Goal: Information Seeking & Learning: Learn about a topic

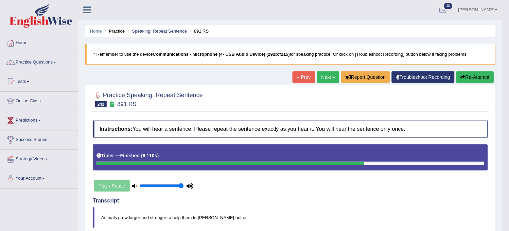
click at [327, 79] on link "Next »" at bounding box center [328, 77] width 22 height 12
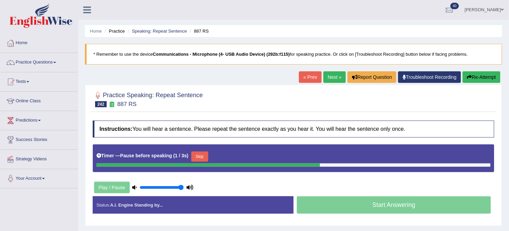
click at [486, 74] on button "Re-Attempt" at bounding box center [481, 77] width 38 height 12
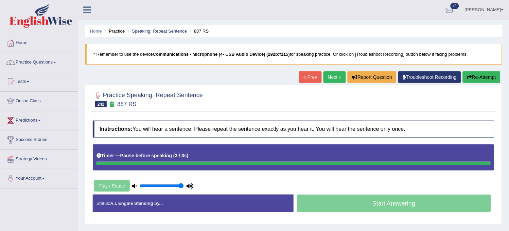
click at [486, 74] on button "Re-Attempt" at bounding box center [481, 77] width 38 height 12
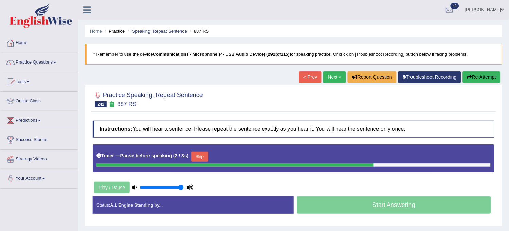
click at [485, 75] on button "Re-Attempt" at bounding box center [481, 77] width 38 height 12
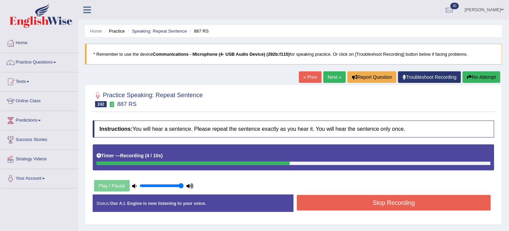
click at [414, 205] on button "Stop Recording" at bounding box center [394, 203] width 194 height 16
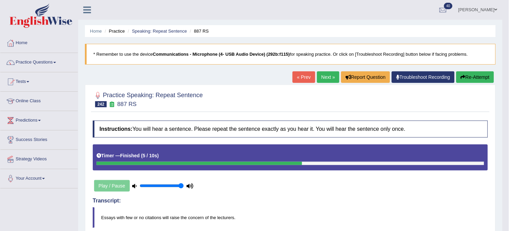
click at [481, 76] on button "Re-Attempt" at bounding box center [475, 77] width 38 height 12
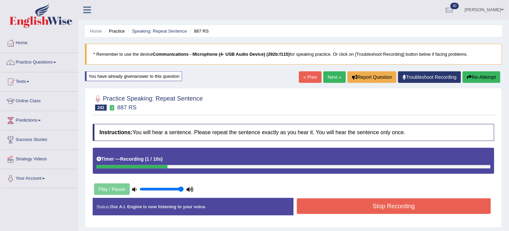
click at [481, 76] on button "Re-Attempt" at bounding box center [481, 77] width 38 height 12
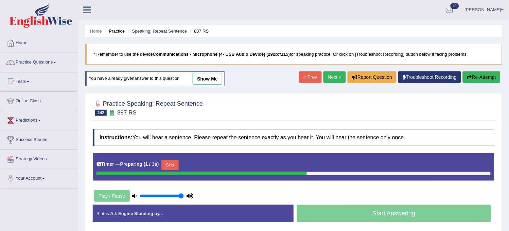
click at [169, 164] on button "Skip" at bounding box center [169, 165] width 17 height 10
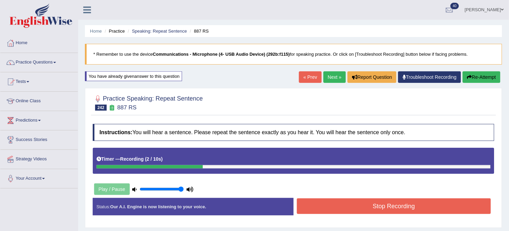
click at [169, 164] on div "Timer — Recording ( 2 / 10s )" at bounding box center [293, 159] width 394 height 12
click at [488, 78] on button "Re-Attempt" at bounding box center [481, 77] width 38 height 12
click at [377, 204] on button "Stop Recording" at bounding box center [394, 206] width 194 height 16
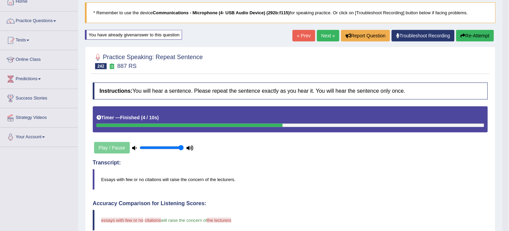
scroll to position [33, 0]
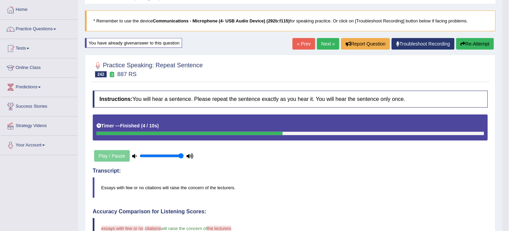
click at [323, 45] on link "Next »" at bounding box center [328, 44] width 22 height 12
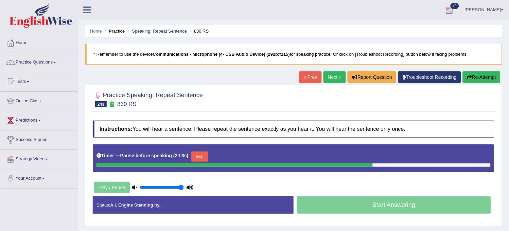
click at [465, 73] on button "Re-Attempt" at bounding box center [481, 77] width 38 height 12
click at [465, 74] on button "Re-Attempt" at bounding box center [481, 77] width 38 height 12
drag, startPoint x: 0, startPoint y: 0, endPoint x: 465, endPoint y: 74, distance: 471.0
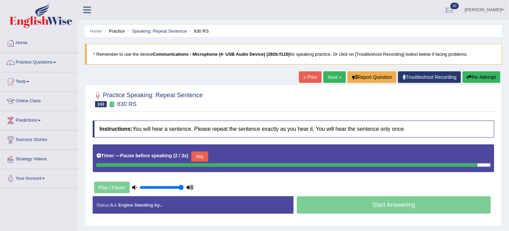
click at [465, 74] on button "Re-Attempt" at bounding box center [481, 77] width 38 height 12
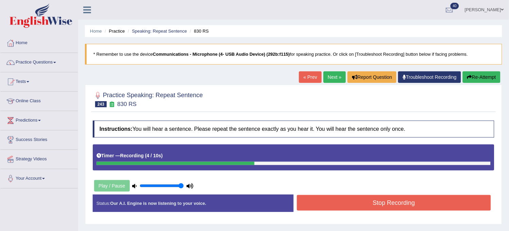
click at [465, 74] on button "Re-Attempt" at bounding box center [481, 77] width 38 height 12
click at [499, 8] on link "[PERSON_NAME]" at bounding box center [483, 9] width 49 height 18
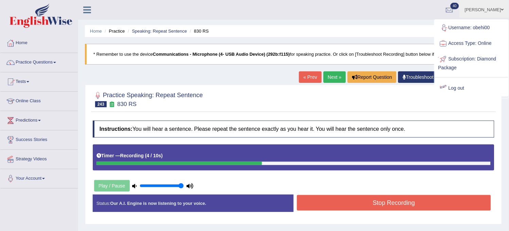
click at [460, 89] on link "Log out" at bounding box center [471, 88] width 73 height 16
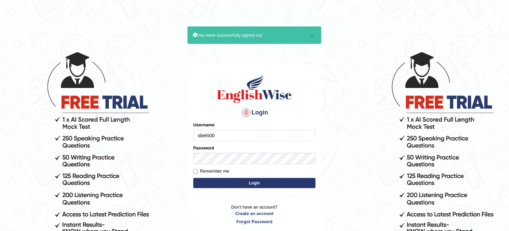
click at [279, 131] on input "obehi00" at bounding box center [254, 136] width 122 height 12
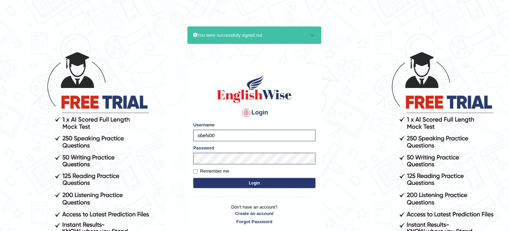
type input "Bhagwantbrar"
click at [256, 184] on button "Login" at bounding box center [254, 183] width 122 height 10
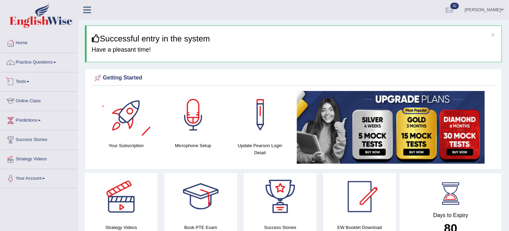
click at [46, 76] on link "Tests" at bounding box center [38, 80] width 77 height 17
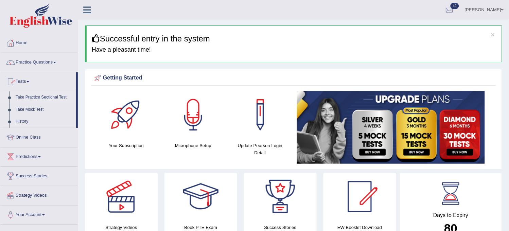
click at [45, 96] on link "Take Practice Sectional Test" at bounding box center [44, 97] width 63 height 12
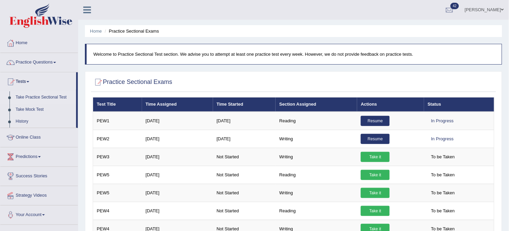
click at [497, 6] on link "[PERSON_NAME]" at bounding box center [483, 9] width 49 height 18
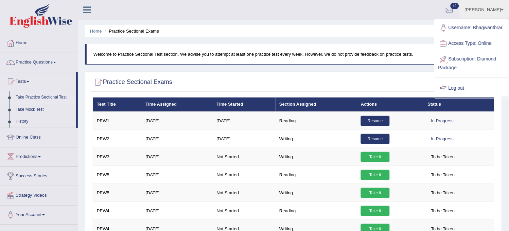
click at [464, 83] on link "Log out" at bounding box center [471, 88] width 73 height 16
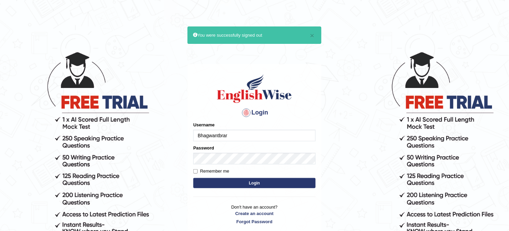
drag, startPoint x: 0, startPoint y: 0, endPoint x: 251, endPoint y: 140, distance: 287.0
click at [251, 140] on input "Bhagwantbrar" at bounding box center [254, 136] width 122 height 12
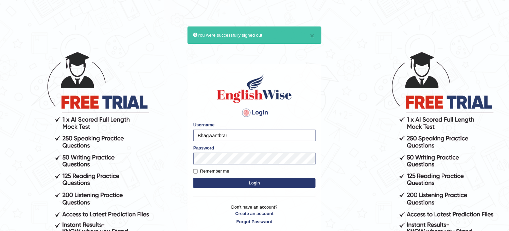
type input "obehi00"
click at [253, 184] on button "Login" at bounding box center [254, 183] width 122 height 10
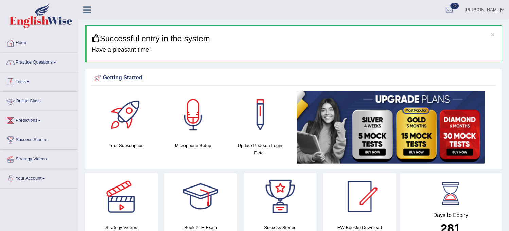
click at [62, 57] on link "Practice Questions" at bounding box center [38, 61] width 77 height 17
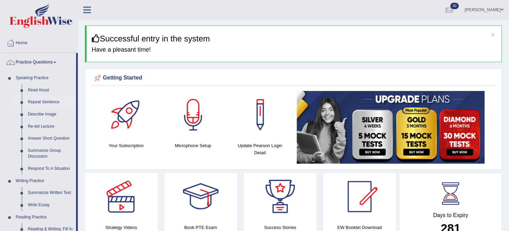
click at [52, 96] on link "Repeat Sentence" at bounding box center [50, 102] width 51 height 12
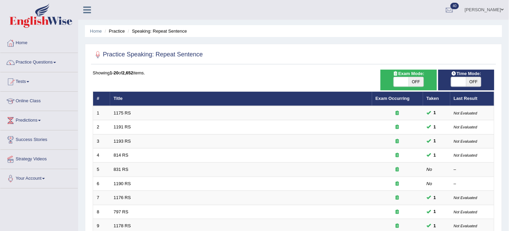
click at [420, 84] on span "OFF" at bounding box center [415, 82] width 15 height 10
checkbox input "true"
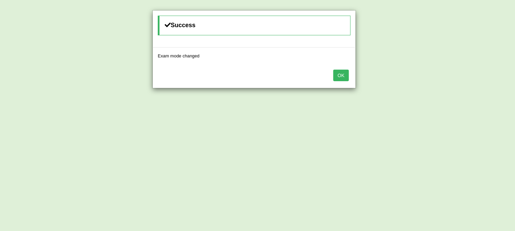
click at [340, 76] on button "OK" at bounding box center [341, 76] width 16 height 12
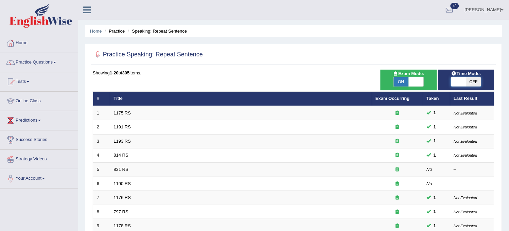
click at [463, 78] on span at bounding box center [458, 82] width 15 height 10
checkbox input "true"
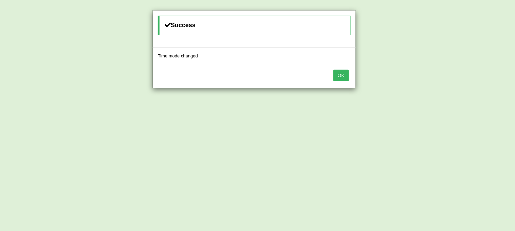
click at [335, 78] on button "OK" at bounding box center [341, 76] width 16 height 12
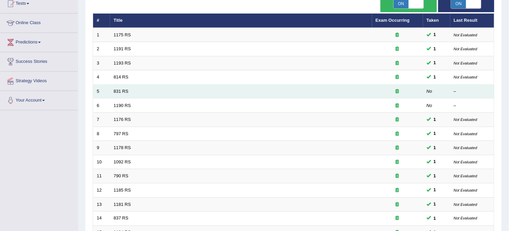
scroll to position [219, 0]
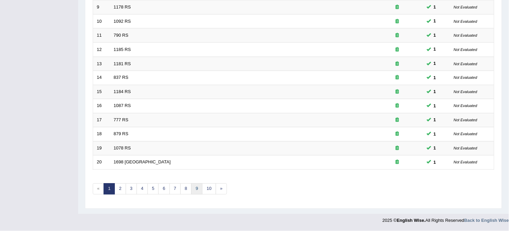
click at [194, 190] on link "9" at bounding box center [196, 188] width 11 height 11
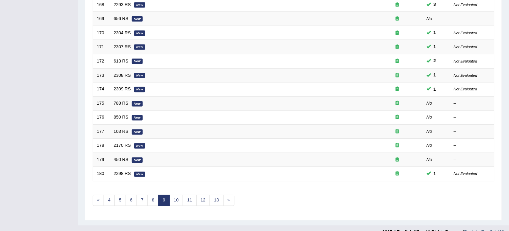
scroll to position [219, 0]
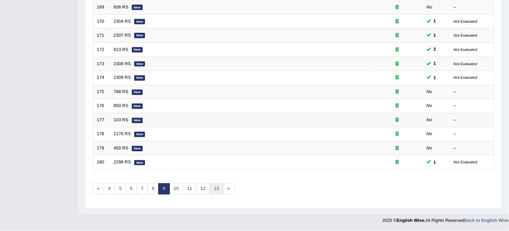
click at [211, 192] on link "13" at bounding box center [217, 188] width 14 height 11
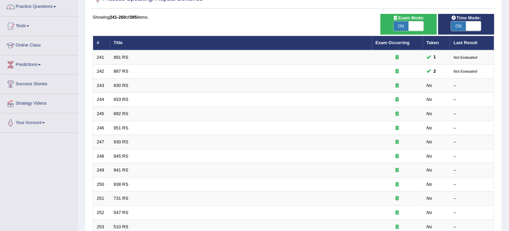
scroll to position [38, 0]
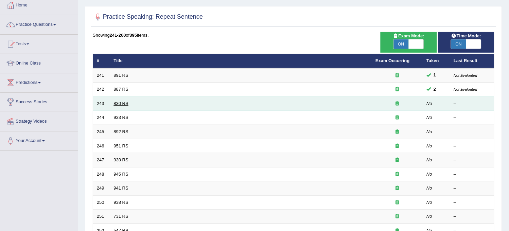
click at [125, 102] on link "830 RS" at bounding box center [121, 103] width 15 height 5
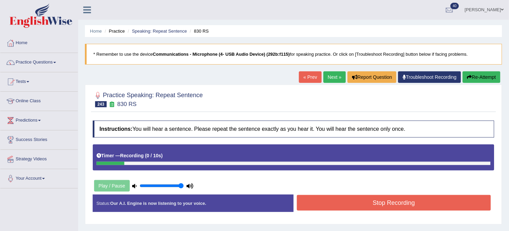
click at [327, 79] on link "Next »" at bounding box center [334, 77] width 22 height 12
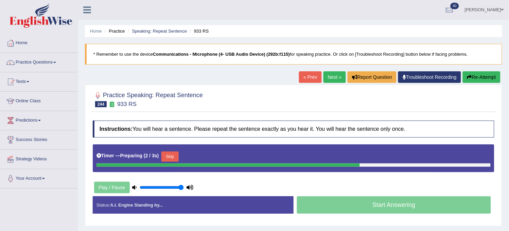
click at [307, 80] on link "« Prev" at bounding box center [310, 77] width 22 height 12
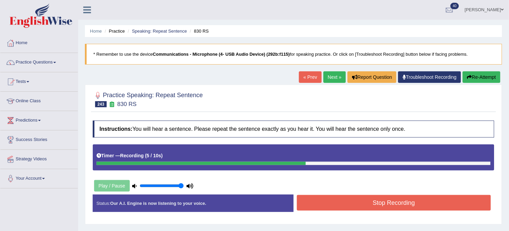
click at [328, 196] on button "Stop Recording" at bounding box center [394, 203] width 194 height 16
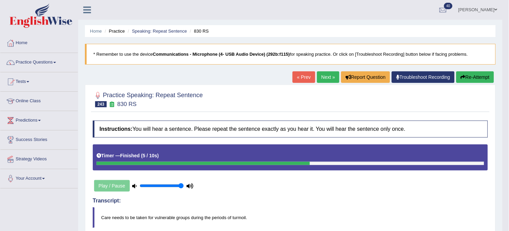
click at [322, 78] on link "Next »" at bounding box center [328, 77] width 22 height 12
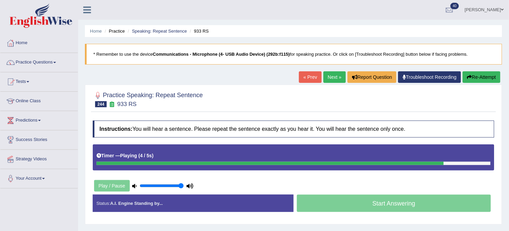
click at [327, 76] on link "Next »" at bounding box center [334, 77] width 22 height 12
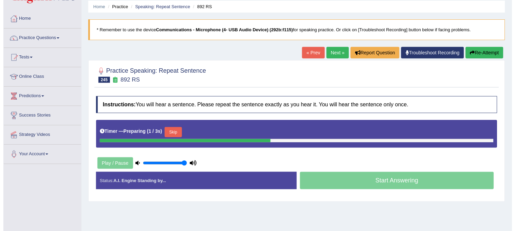
scroll to position [38, 0]
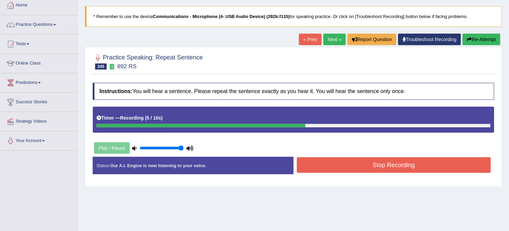
click at [337, 161] on button "Stop Recording" at bounding box center [394, 165] width 194 height 16
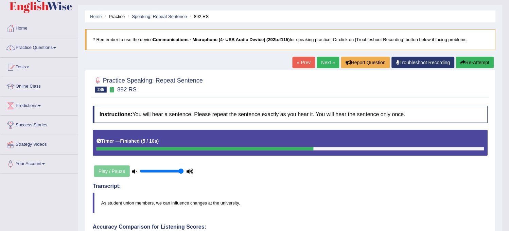
scroll to position [0, 0]
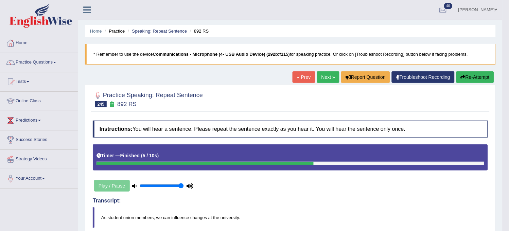
click at [325, 77] on link "Next »" at bounding box center [328, 77] width 22 height 12
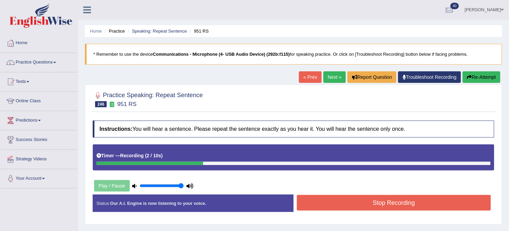
click at [486, 80] on button "Re-Attempt" at bounding box center [481, 77] width 38 height 12
click at [395, 199] on button "Stop Recording" at bounding box center [394, 203] width 194 height 16
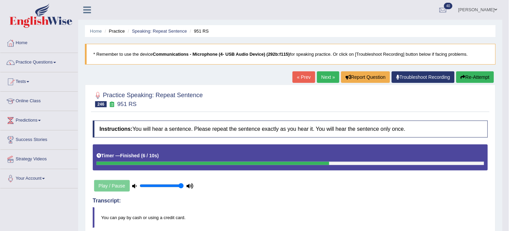
click at [323, 79] on link "Next »" at bounding box center [328, 77] width 22 height 12
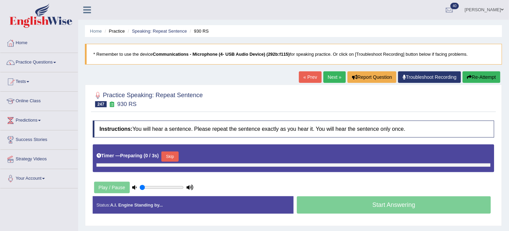
type input "1"
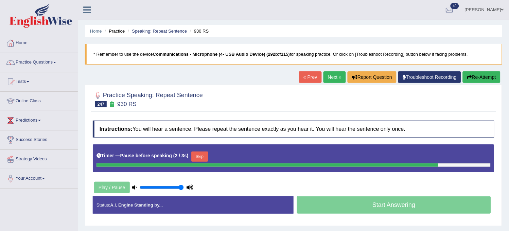
click at [476, 79] on button "Re-Attempt" at bounding box center [481, 77] width 38 height 12
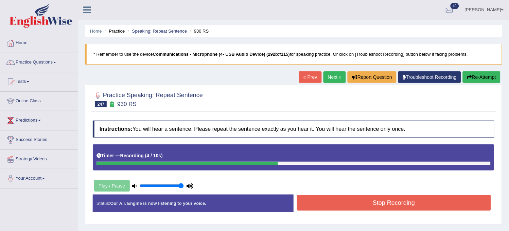
click at [399, 202] on button "Stop Recording" at bounding box center [394, 203] width 194 height 16
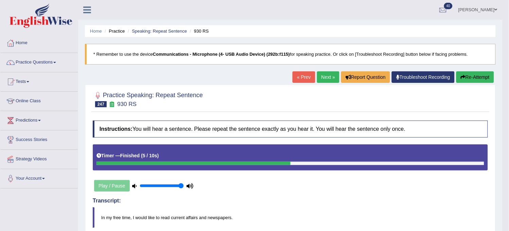
click at [331, 79] on link "Next »" at bounding box center [328, 77] width 22 height 12
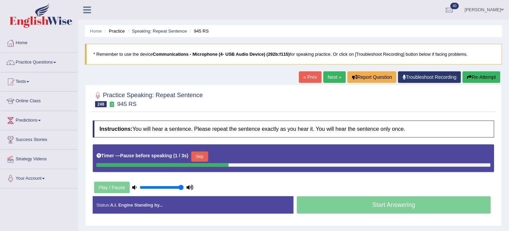
click at [478, 75] on button "Re-Attempt" at bounding box center [481, 77] width 38 height 12
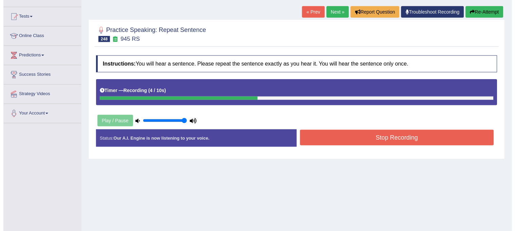
scroll to position [126, 0]
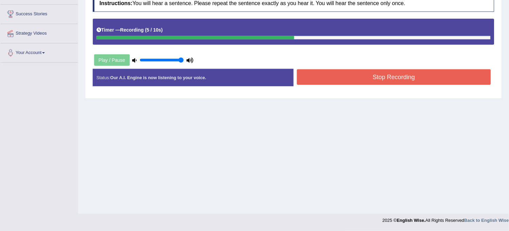
click at [439, 85] on div "Stop Recording" at bounding box center [393, 77] width 201 height 17
click at [443, 81] on button "Stop Recording" at bounding box center [394, 77] width 194 height 16
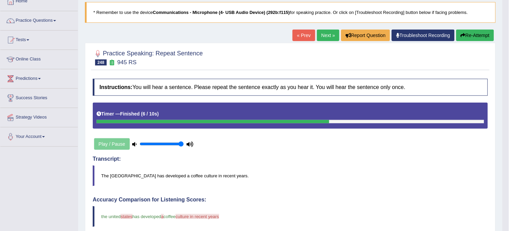
scroll to position [0, 0]
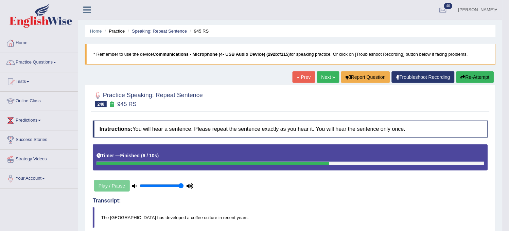
click at [320, 76] on link "Next »" at bounding box center [328, 77] width 22 height 12
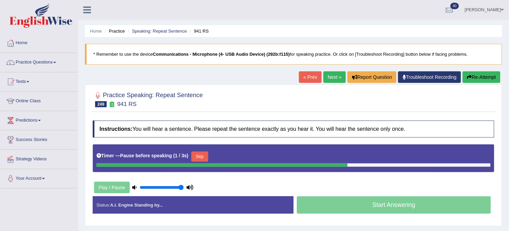
click at [473, 75] on button "Re-Attempt" at bounding box center [481, 77] width 38 height 12
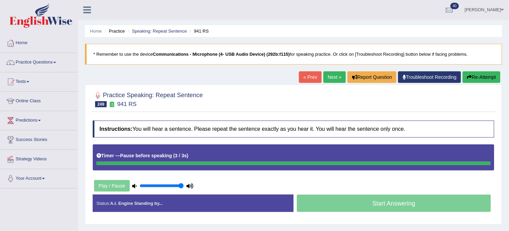
click at [473, 75] on button "Re-Attempt" at bounding box center [481, 77] width 38 height 12
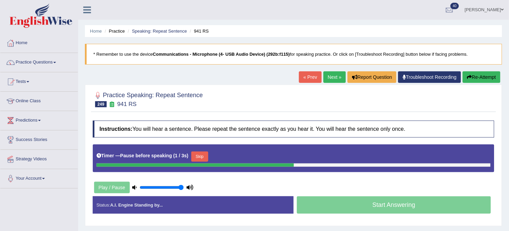
click at [473, 75] on button "Re-Attempt" at bounding box center [481, 77] width 38 height 12
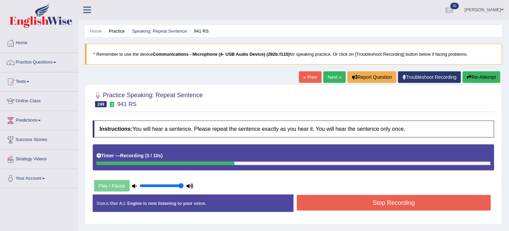
drag, startPoint x: 0, startPoint y: 0, endPoint x: 473, endPoint y: 75, distance: 479.3
click at [473, 75] on button "Re-Attempt" at bounding box center [481, 77] width 38 height 12
click at [385, 202] on button "Stop Recording" at bounding box center [394, 203] width 194 height 16
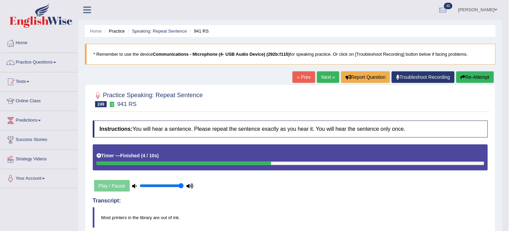
click at [327, 72] on link "Next »" at bounding box center [328, 77] width 22 height 12
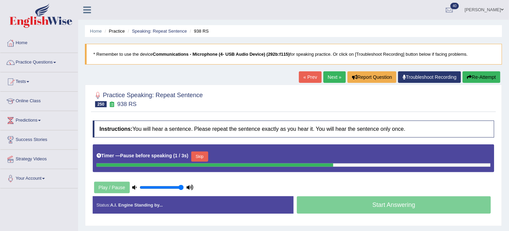
click at [472, 80] on button "Re-Attempt" at bounding box center [481, 77] width 38 height 12
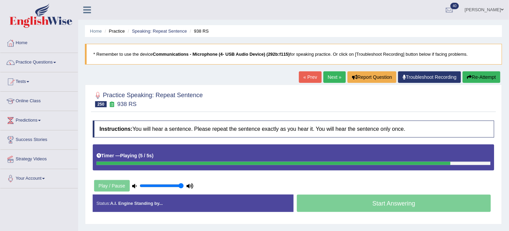
click at [472, 80] on button "Re-Attempt" at bounding box center [481, 77] width 38 height 12
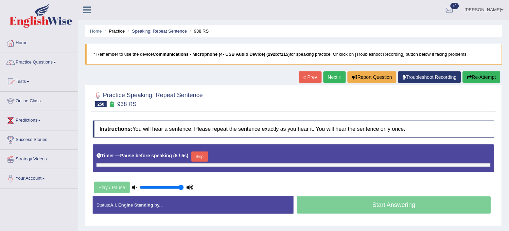
click at [472, 80] on button "Re-Attempt" at bounding box center [481, 77] width 38 height 12
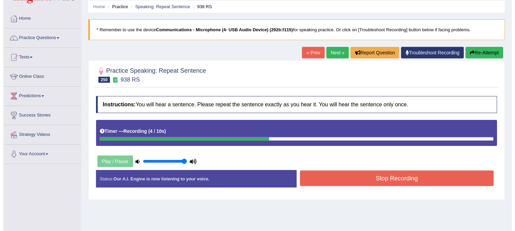
scroll to position [38, 0]
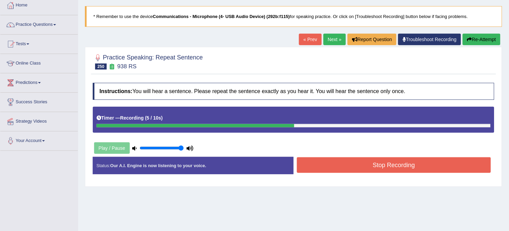
click at [411, 167] on button "Stop Recording" at bounding box center [394, 165] width 194 height 16
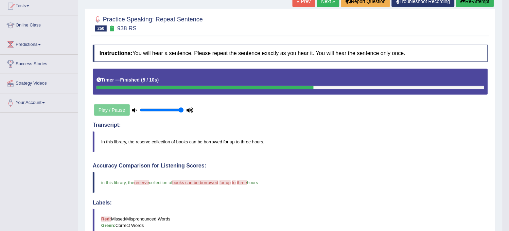
scroll to position [0, 0]
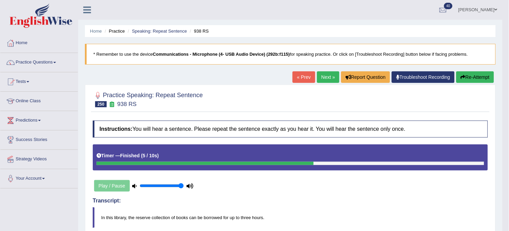
click at [467, 7] on link "Obehi ighodaro" at bounding box center [477, 9] width 49 height 18
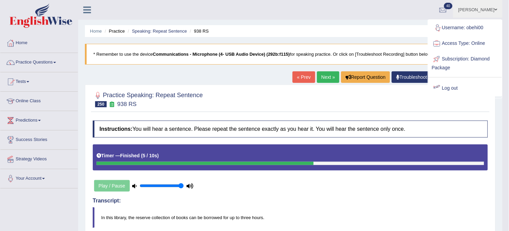
click at [449, 87] on link "Log out" at bounding box center [464, 88] width 73 height 16
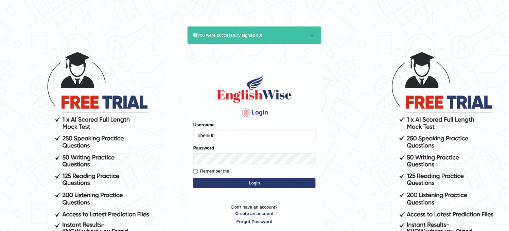
click at [296, 130] on input "obehi00" at bounding box center [254, 136] width 122 height 12
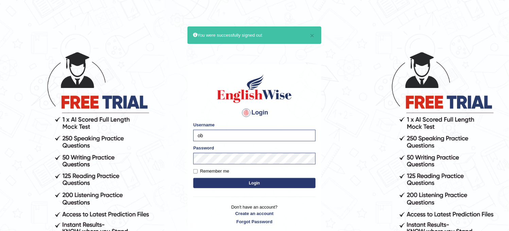
type input "o"
type input "[PERSON_NAME]"
click at [270, 181] on button "Login" at bounding box center [254, 183] width 122 height 10
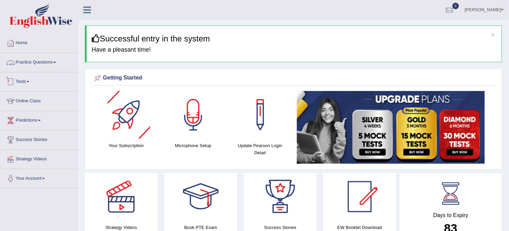
click at [42, 80] on link "Tests" at bounding box center [38, 80] width 77 height 17
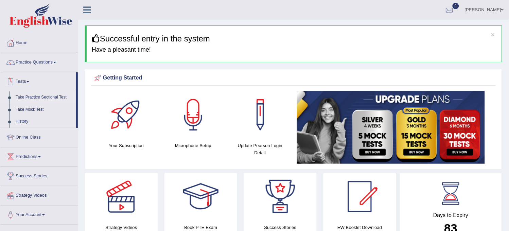
click at [42, 97] on link "Take Practice Sectional Test" at bounding box center [44, 97] width 63 height 12
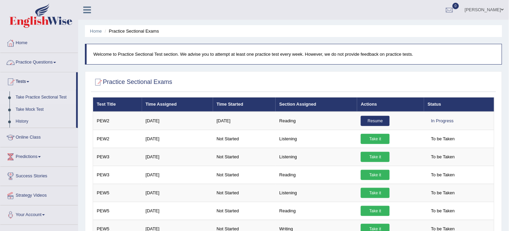
click at [60, 56] on link "Practice Questions" at bounding box center [38, 61] width 77 height 17
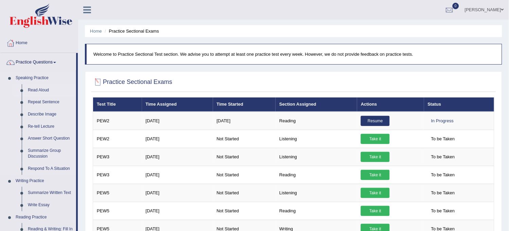
click at [33, 87] on link "Read Aloud" at bounding box center [50, 90] width 51 height 12
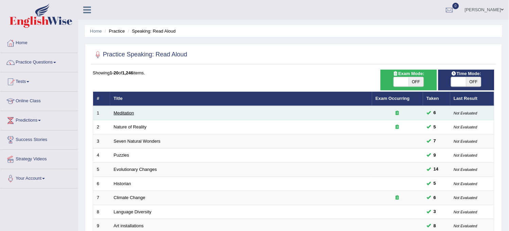
click at [118, 112] on link "Meditation" at bounding box center [124, 112] width 20 height 5
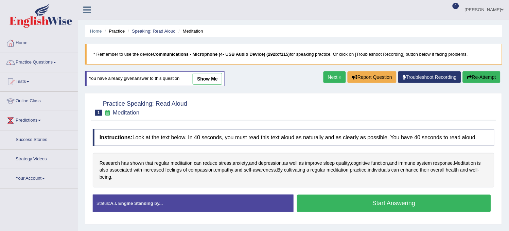
click at [210, 83] on link "show me" at bounding box center [208, 79] width 30 height 12
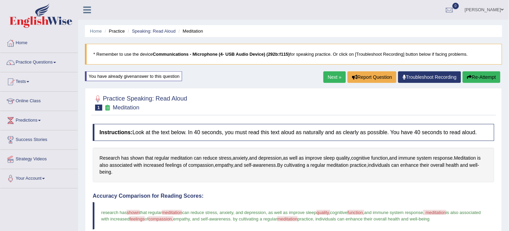
click at [495, 8] on link "[PERSON_NAME]" at bounding box center [483, 9] width 49 height 18
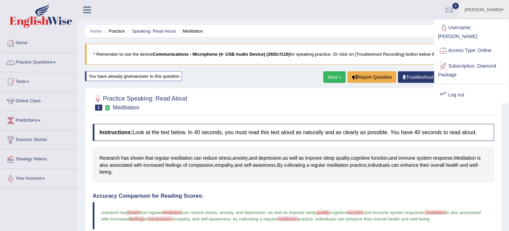
click at [462, 87] on link "Log out" at bounding box center [471, 95] width 73 height 16
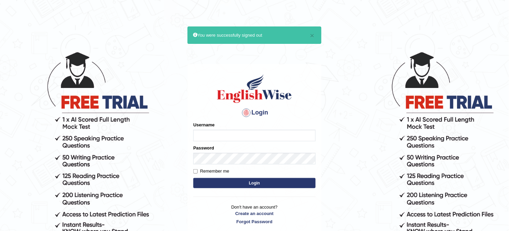
type input "sabitra"
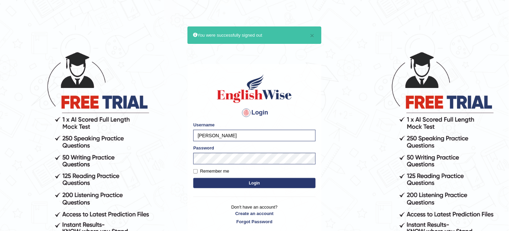
click at [239, 182] on button "Login" at bounding box center [254, 183] width 122 height 10
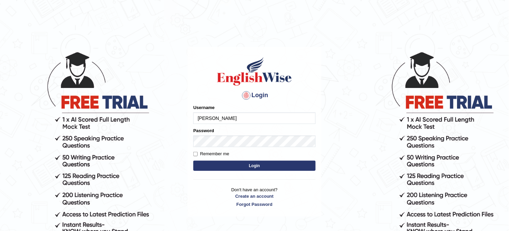
click at [237, 123] on input "[PERSON_NAME]" at bounding box center [254, 118] width 122 height 12
type input "obehi00"
click at [273, 168] on button "Login" at bounding box center [254, 166] width 122 height 10
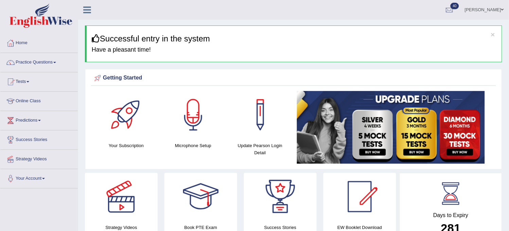
drag, startPoint x: 0, startPoint y: 0, endPoint x: 107, endPoint y: 102, distance: 147.5
click at [497, 12] on link "Obehi ighodaro" at bounding box center [483, 9] width 49 height 18
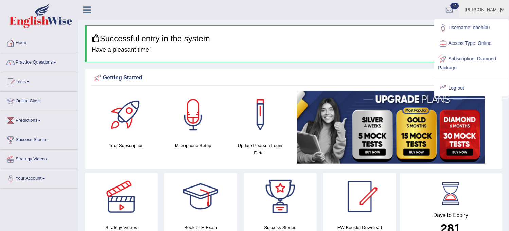
click at [457, 87] on link "Log out" at bounding box center [471, 88] width 73 height 16
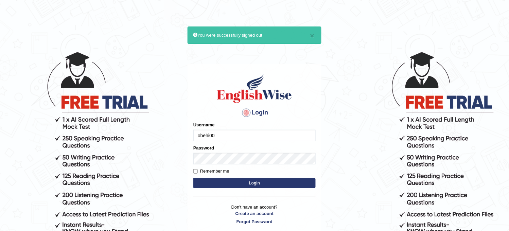
click at [272, 139] on input "obehi00" at bounding box center [254, 136] width 122 height 12
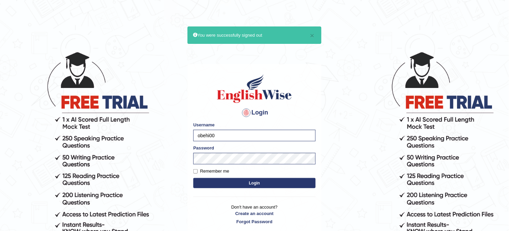
type input "[PERSON_NAME]"
click at [293, 181] on button "Login" at bounding box center [254, 183] width 122 height 10
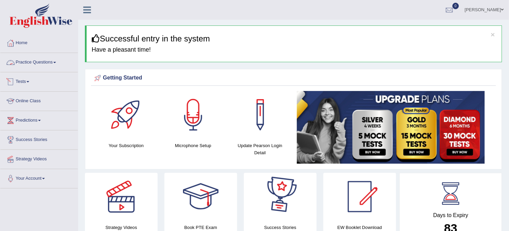
click at [35, 82] on link "Tests" at bounding box center [38, 80] width 77 height 17
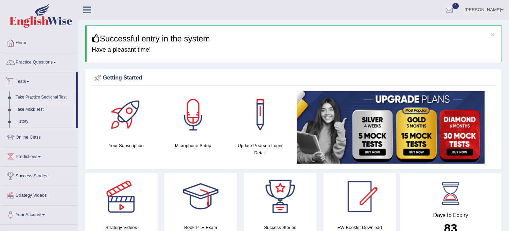
click at [46, 97] on link "Take Practice Sectional Test" at bounding box center [44, 97] width 63 height 12
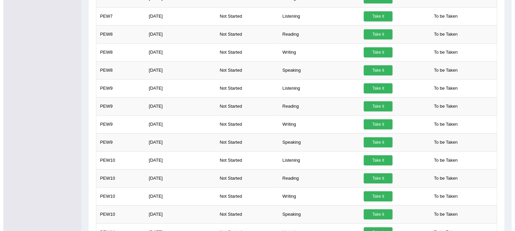
scroll to position [377, 0]
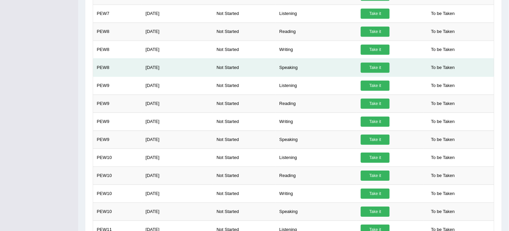
click at [374, 73] on link "Take it" at bounding box center [375, 67] width 29 height 10
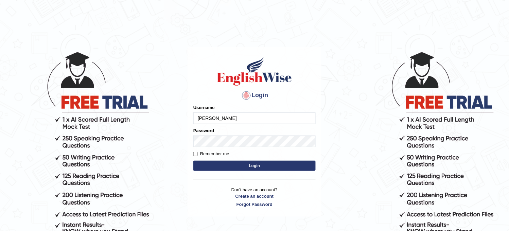
type input "[PERSON_NAME]"
click at [290, 166] on button "Login" at bounding box center [254, 166] width 122 height 10
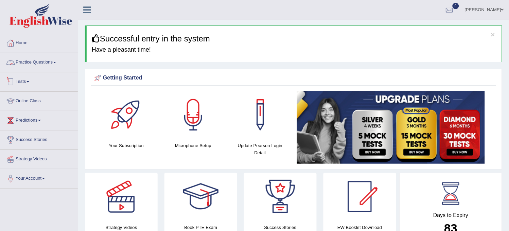
click at [37, 79] on link "Tests" at bounding box center [38, 80] width 77 height 17
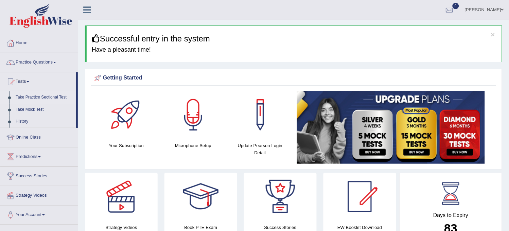
click at [51, 94] on link "Take Practice Sectional Test" at bounding box center [44, 97] width 63 height 12
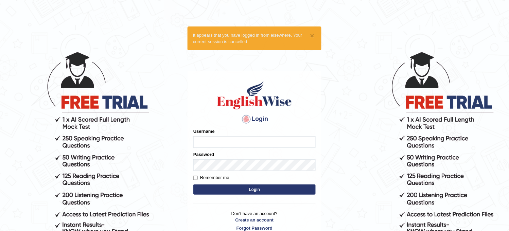
type input "sabitra"
click at [256, 194] on button "Login" at bounding box center [254, 189] width 122 height 10
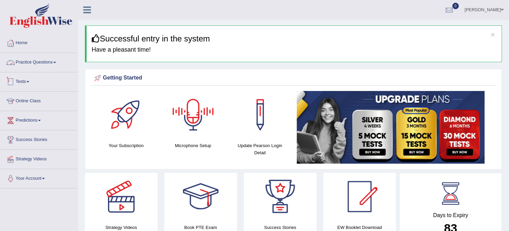
click at [49, 80] on link "Tests" at bounding box center [38, 80] width 77 height 17
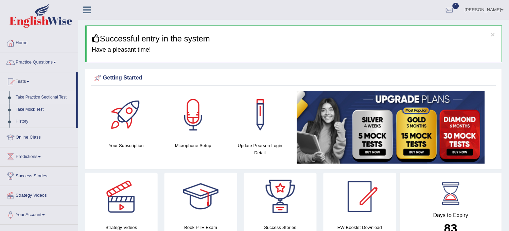
click at [49, 91] on link "Take Practice Sectional Test" at bounding box center [44, 97] width 63 height 12
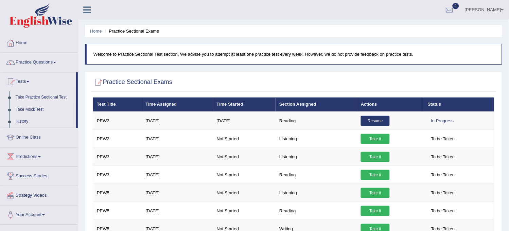
click at [479, 10] on link "Sabitra Baniya" at bounding box center [483, 9] width 49 height 18
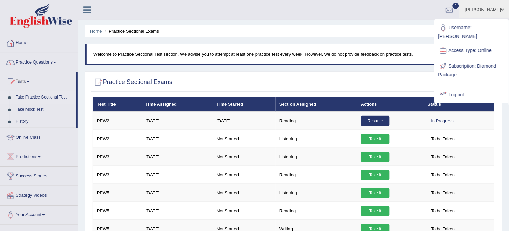
click at [452, 90] on link "Log out" at bounding box center [471, 95] width 73 height 16
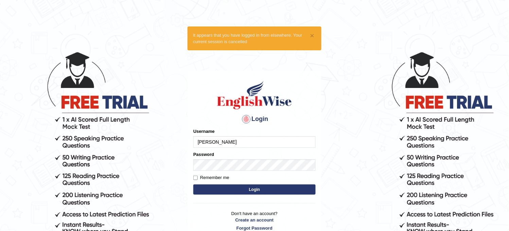
click at [243, 145] on input "sabitra" at bounding box center [254, 142] width 122 height 12
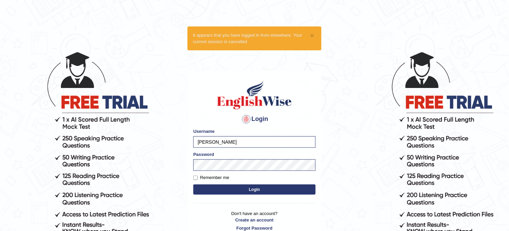
type input "obehi00"
click at [227, 187] on button "Login" at bounding box center [254, 189] width 122 height 10
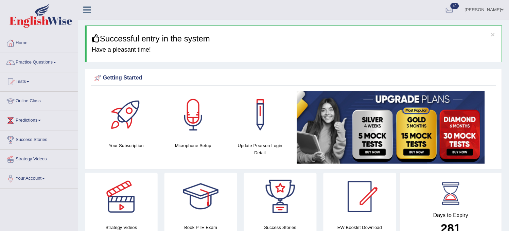
click at [46, 84] on link "Tests" at bounding box center [38, 80] width 77 height 17
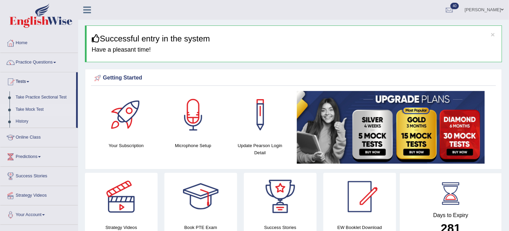
click at [43, 109] on link "Take Mock Test" at bounding box center [44, 110] width 63 height 12
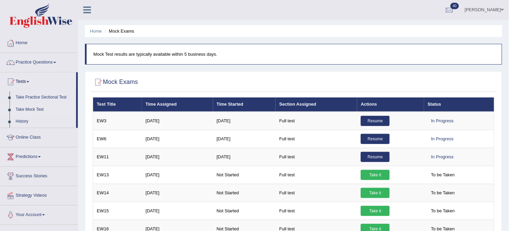
click at [157, 166] on td "[DATE]" at bounding box center [177, 175] width 71 height 18
click at [38, 57] on link "Practice Questions" at bounding box center [38, 61] width 77 height 17
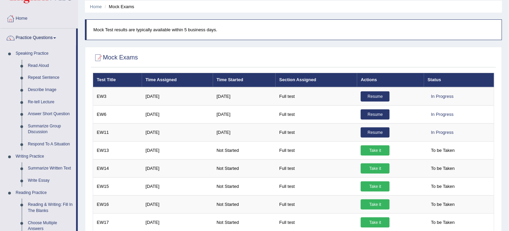
scroll to position [38, 0]
